Goal: Transaction & Acquisition: Purchase product/service

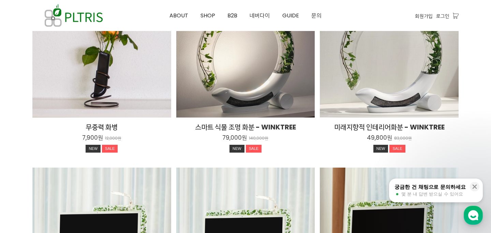
scroll to position [958, 0]
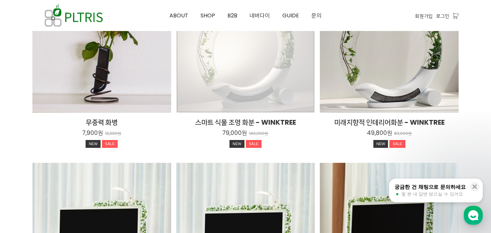
click at [227, 83] on div "스마트 식물 조명 화분 - WINKTREE 79,000원 140,000원 NEW SALE TIME SALE" at bounding box center [245, 43] width 139 height 139
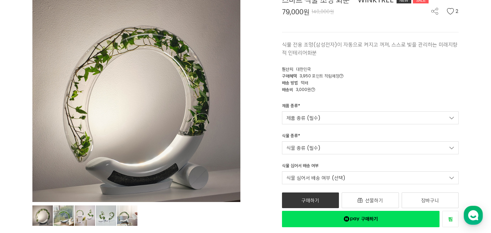
scroll to position [70, 0]
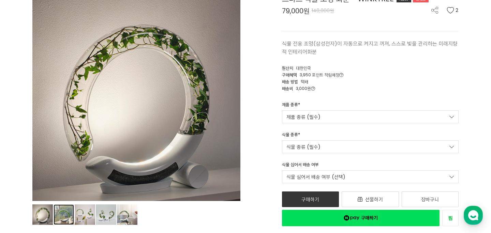
click at [53, 220] on link "상품 이미지" at bounding box center [42, 215] width 20 height 20
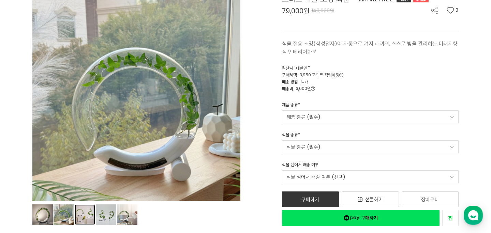
click at [53, 216] on link "상품 이미지" at bounding box center [42, 215] width 20 height 20
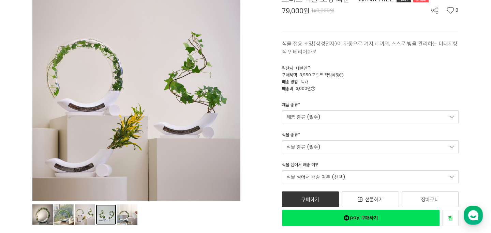
click at [53, 216] on link "상품 이미지" at bounding box center [42, 215] width 20 height 20
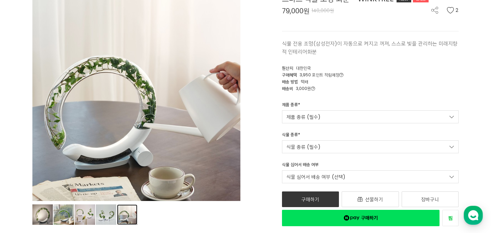
click at [53, 216] on link "상품 이미지" at bounding box center [42, 215] width 20 height 20
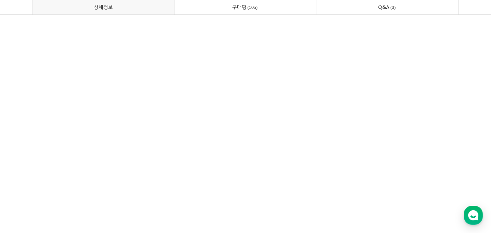
scroll to position [8444, 0]
